Goal: Use online tool/utility: Utilize a website feature to perform a specific function

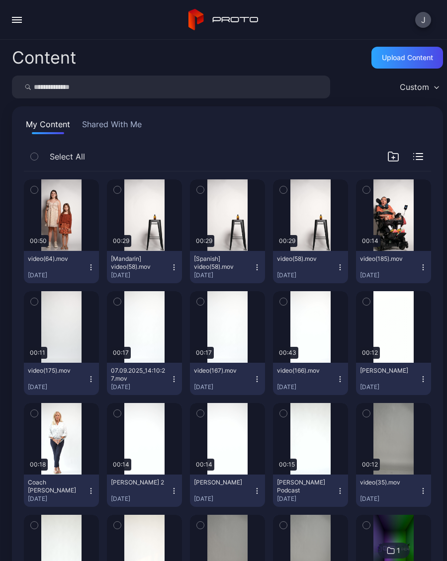
click at [94, 270] on icon "button" at bounding box center [91, 267] width 8 height 8
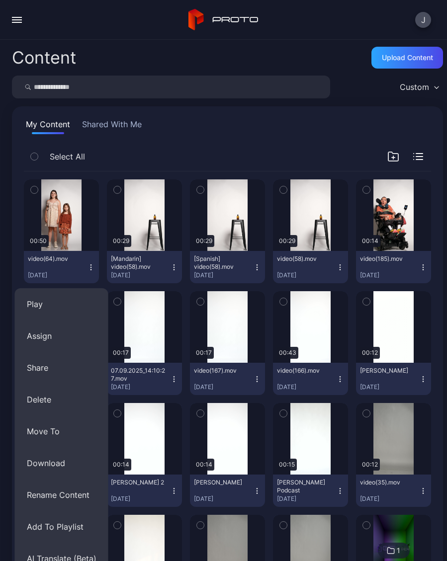
click at [63, 555] on button "AI Translate (Beta)" at bounding box center [61, 558] width 93 height 32
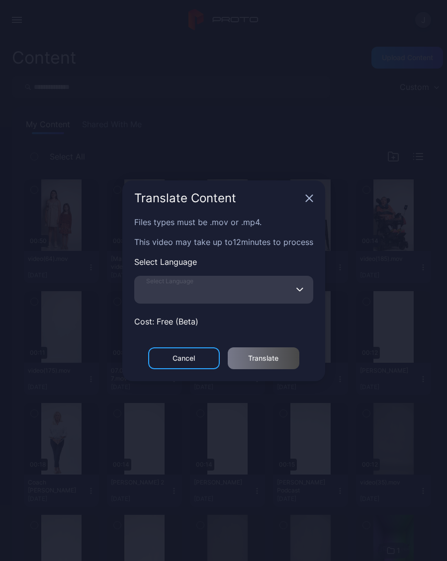
click at [241, 283] on input "Select Language" at bounding box center [223, 290] width 179 height 28
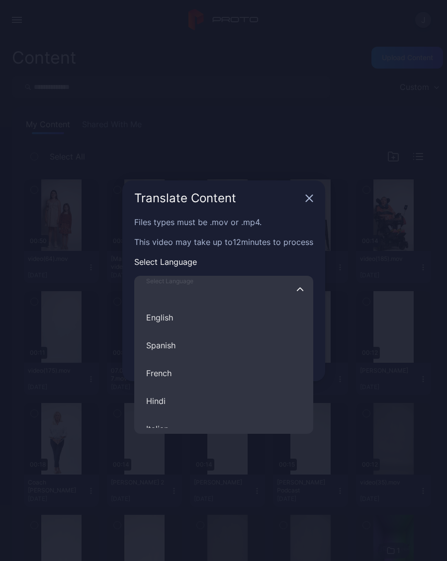
click at [241, 282] on input "Select Language English Spanish French Hindi Italian German Polish Portuguese C…" at bounding box center [223, 290] width 179 height 28
click at [186, 357] on button "Romanian" at bounding box center [223, 365] width 179 height 28
type input "********"
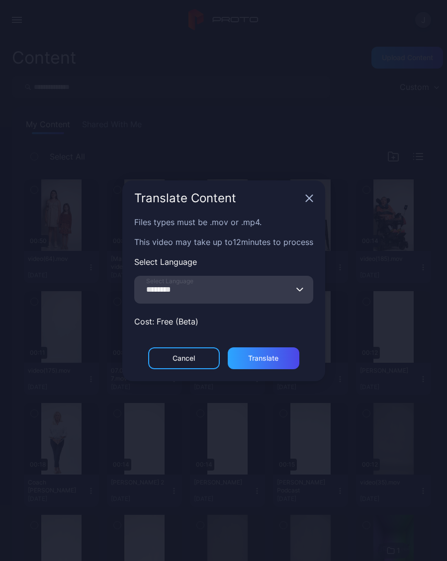
click at [276, 357] on div "Translate" at bounding box center [263, 358] width 30 height 8
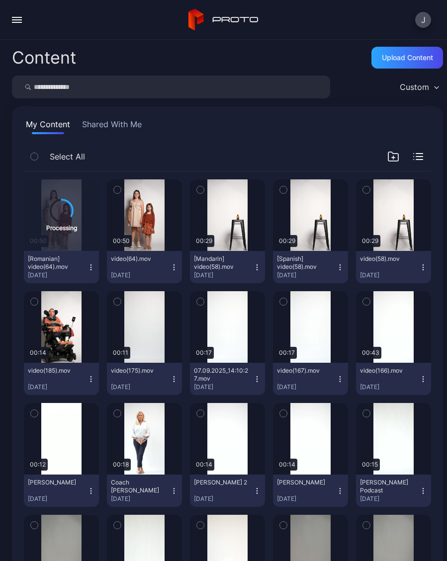
click at [177, 266] on icon "button" at bounding box center [174, 267] width 8 height 8
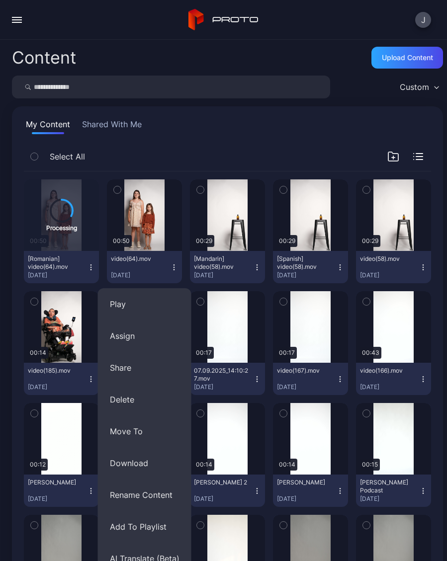
click at [133, 332] on button "Assign" at bounding box center [144, 336] width 93 height 32
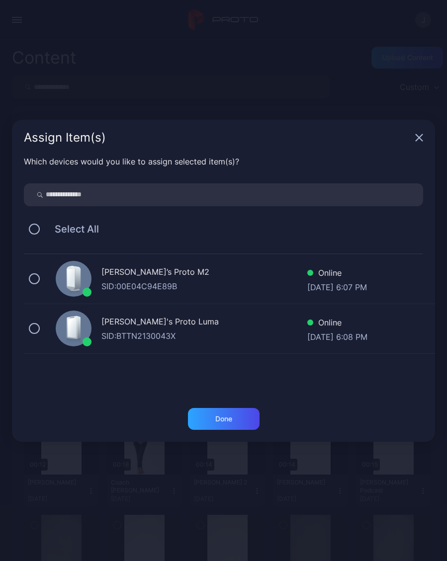
click at [45, 329] on div "Geminai's Proto Luma SID: BTTN2130043X Online Sep 13, 2025 at 6:08 PM" at bounding box center [229, 329] width 411 height 50
click at [44, 276] on div "Geminai’s Proto M2 SID: 00E04C94E89B Online Sep 13, 2025 at 6:07 PM" at bounding box center [229, 279] width 411 height 50
click at [226, 416] on div "Done" at bounding box center [223, 419] width 17 height 8
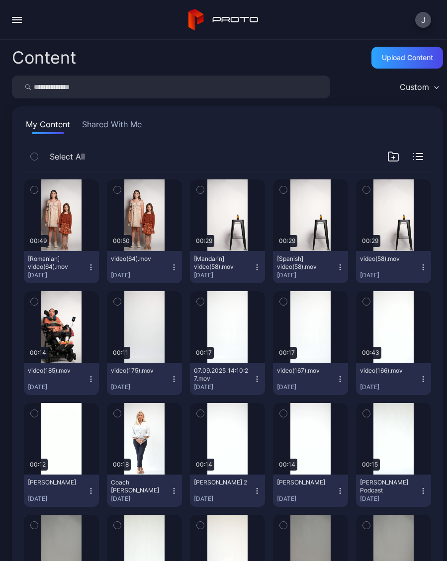
click at [93, 267] on icon "button" at bounding box center [91, 267] width 8 height 8
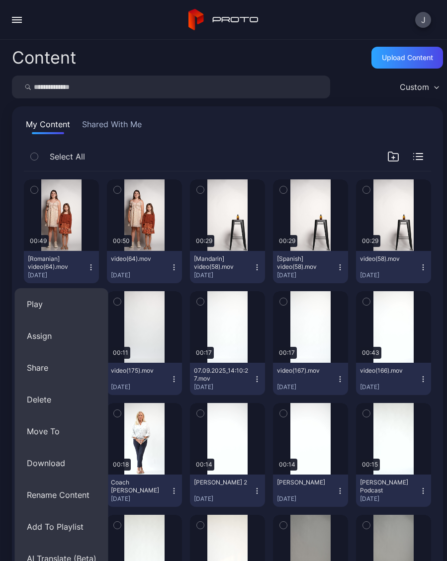
click at [61, 334] on button "Assign" at bounding box center [61, 336] width 93 height 32
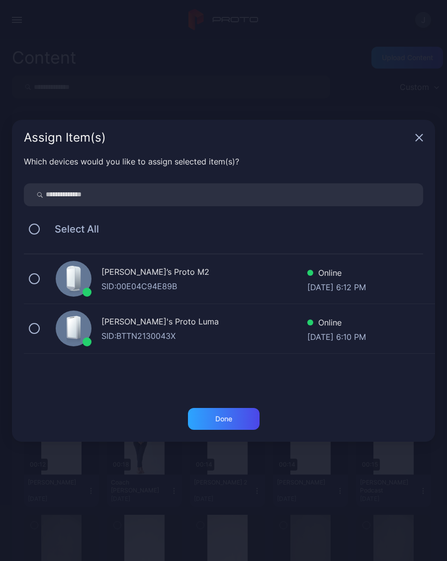
click at [45, 281] on div "Geminai’s Proto M2 SID: 00E04C94E89B Online Sep 13, 2025 at 6:12 PM" at bounding box center [229, 279] width 411 height 50
click at [39, 328] on button at bounding box center [34, 328] width 11 height 11
click at [241, 420] on div "Done" at bounding box center [224, 419] width 72 height 22
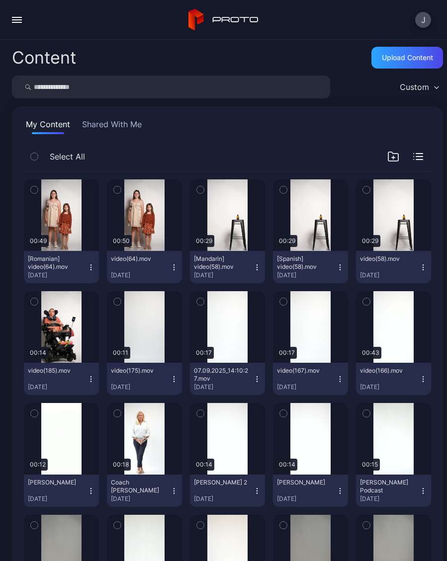
click at [179, 269] on button "video(64).mov Sep 13, 2025" at bounding box center [144, 267] width 75 height 32
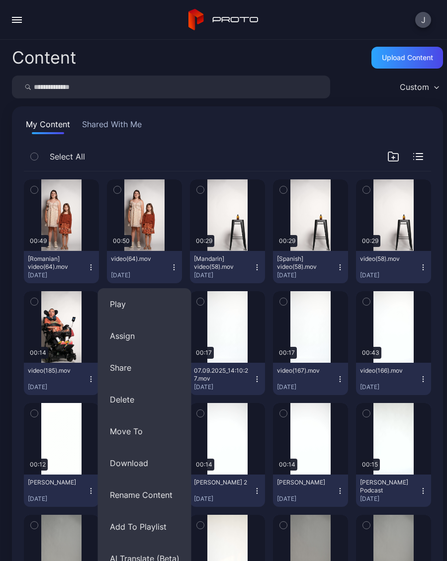
click at [138, 556] on button "AI Translate (Beta)" at bounding box center [144, 558] width 93 height 32
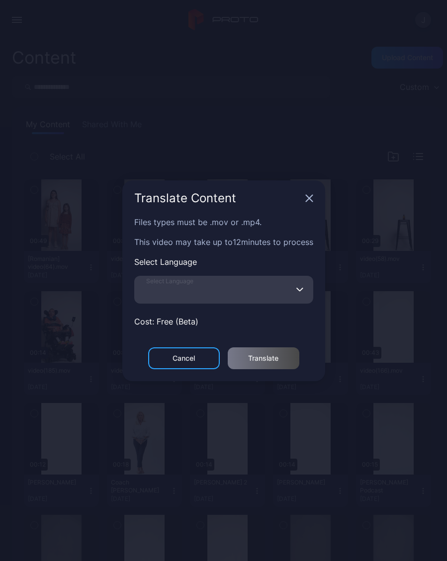
click at [211, 293] on input "Select Language" at bounding box center [223, 290] width 179 height 28
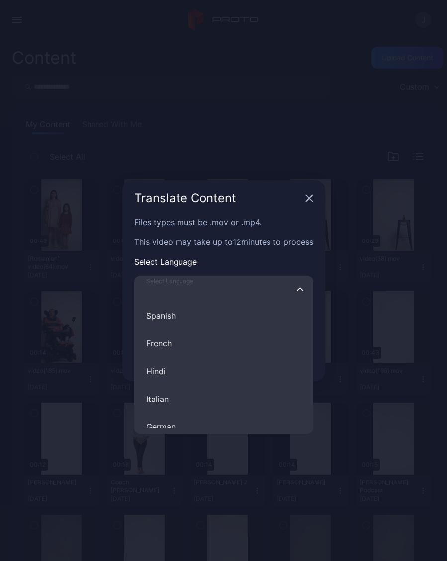
scroll to position [30, 0]
click at [188, 347] on button "French" at bounding box center [223, 343] width 179 height 28
type input "******"
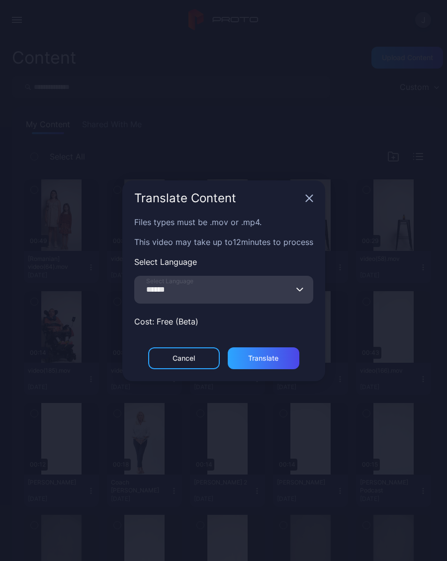
click at [276, 362] on div "Translate" at bounding box center [263, 358] width 30 height 8
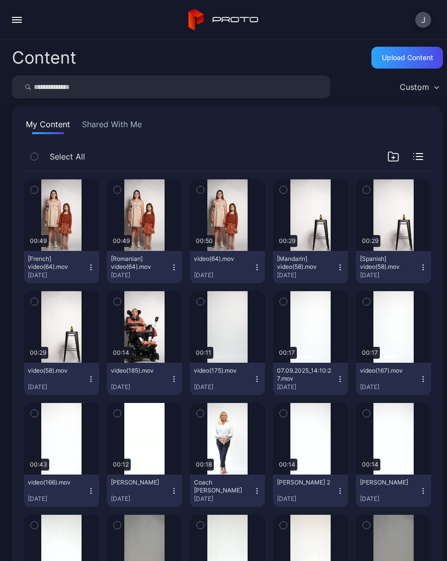
click at [91, 269] on icon "button" at bounding box center [90, 269] width 0 height 0
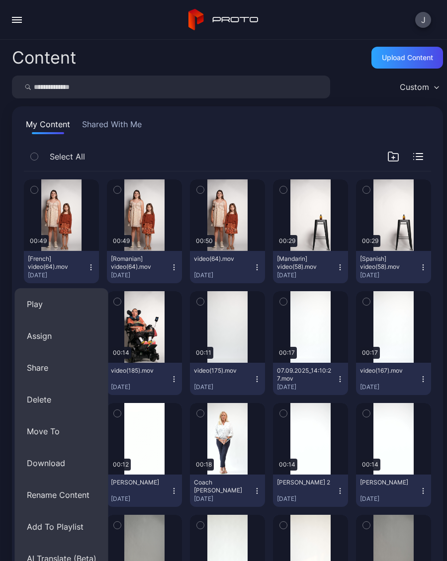
click at [51, 342] on button "Assign" at bounding box center [61, 336] width 93 height 32
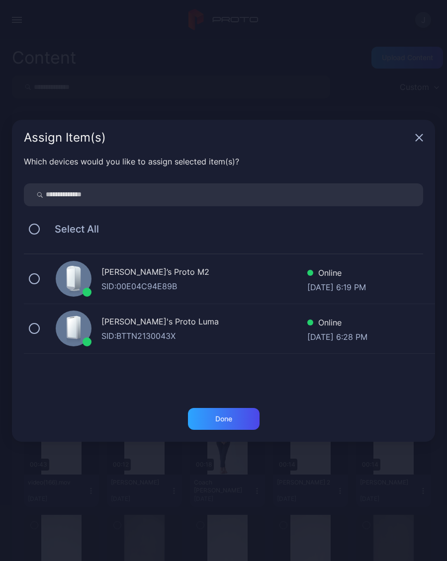
click at [37, 274] on button at bounding box center [34, 278] width 11 height 11
click at [43, 326] on div "Geminai's Proto [PERSON_NAME]: BTTN2130043X Online [DATE] 6:28 PM" at bounding box center [229, 329] width 411 height 50
click at [228, 418] on div "Done" at bounding box center [223, 419] width 17 height 8
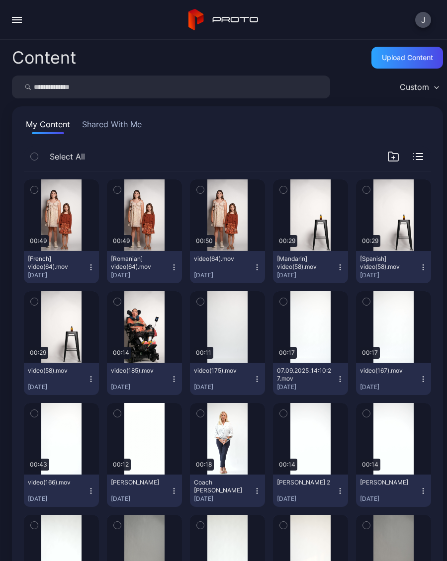
click at [17, 22] on div "button" at bounding box center [17, 22] width 10 height 1
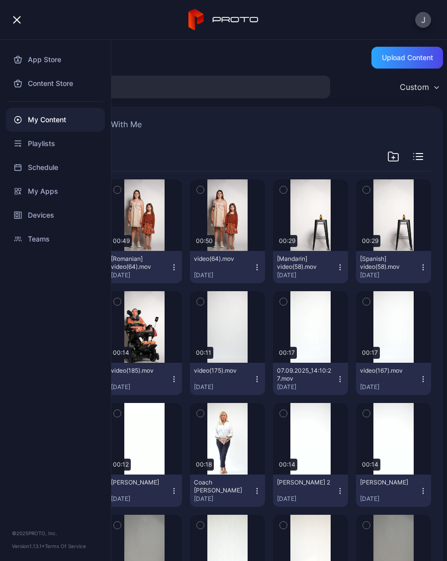
click at [424, 17] on button "J" at bounding box center [423, 20] width 16 height 16
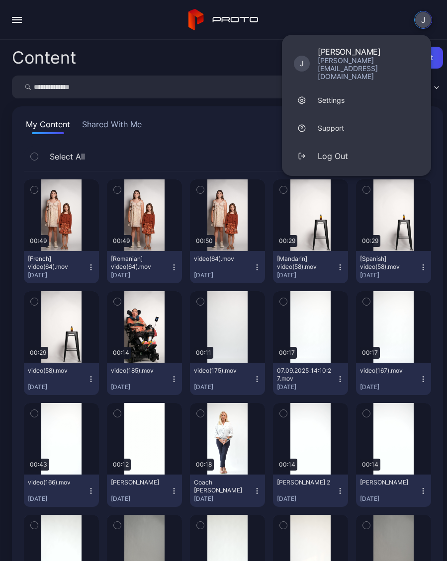
click at [339, 147] on button "Log Out" at bounding box center [356, 156] width 149 height 28
